Goal: Navigation & Orientation: Find specific page/section

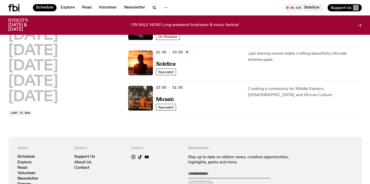
scroll to position [271, 0]
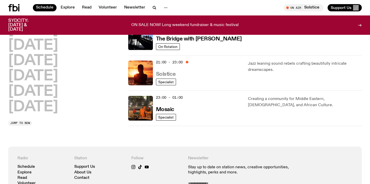
click at [169, 74] on h3 "Solstice" at bounding box center [166, 73] width 20 height 5
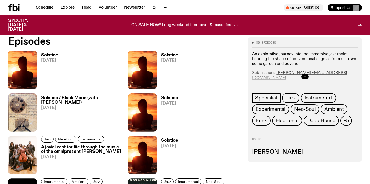
scroll to position [242, 0]
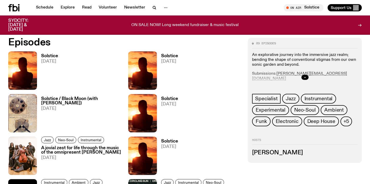
click at [49, 58] on h3 "Solstice" at bounding box center [49, 56] width 17 height 4
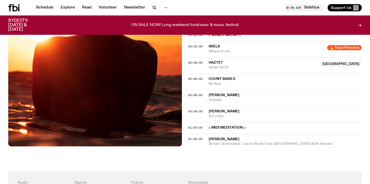
scroll to position [285, 0]
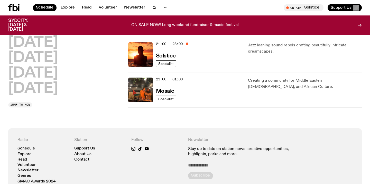
scroll to position [292, 0]
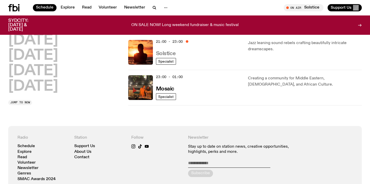
click at [175, 53] on h3 "Solstice" at bounding box center [166, 53] width 20 height 5
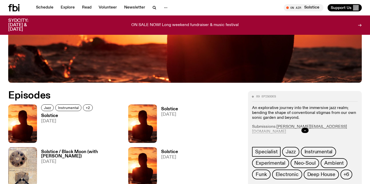
scroll to position [199, 0]
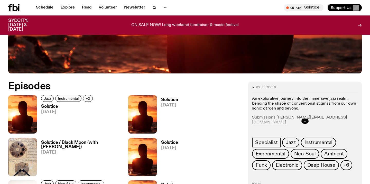
click at [51, 106] on h3 "Solstice" at bounding box center [67, 106] width 53 height 4
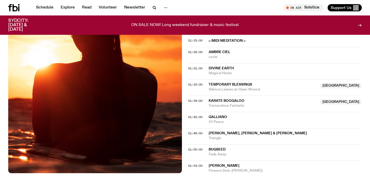
scroll to position [411, 0]
